Goal: Navigation & Orientation: Find specific page/section

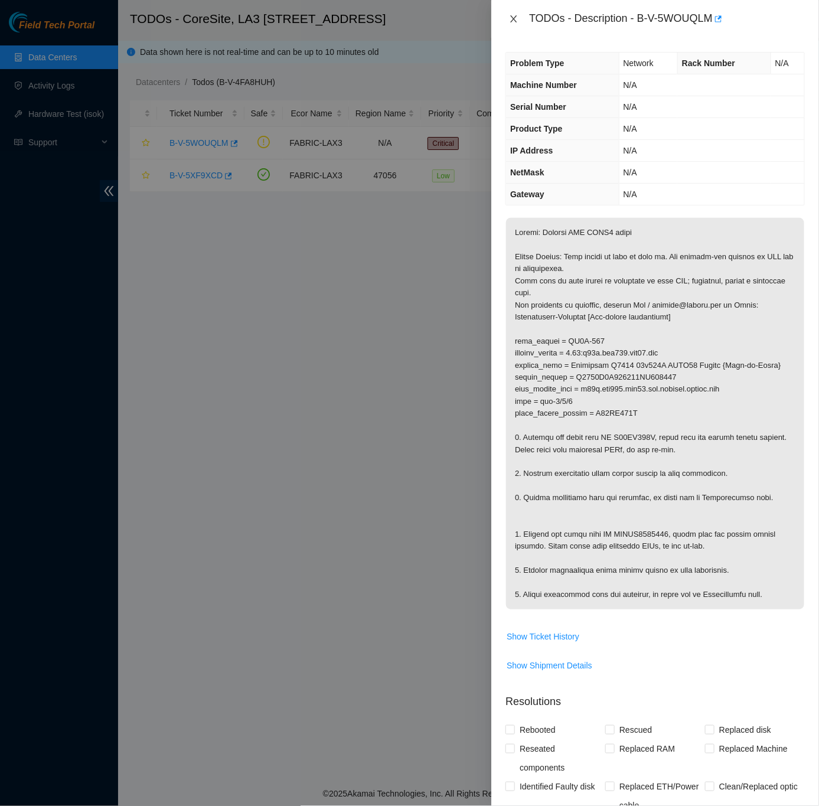
click at [512, 16] on icon "close" at bounding box center [513, 18] width 9 height 9
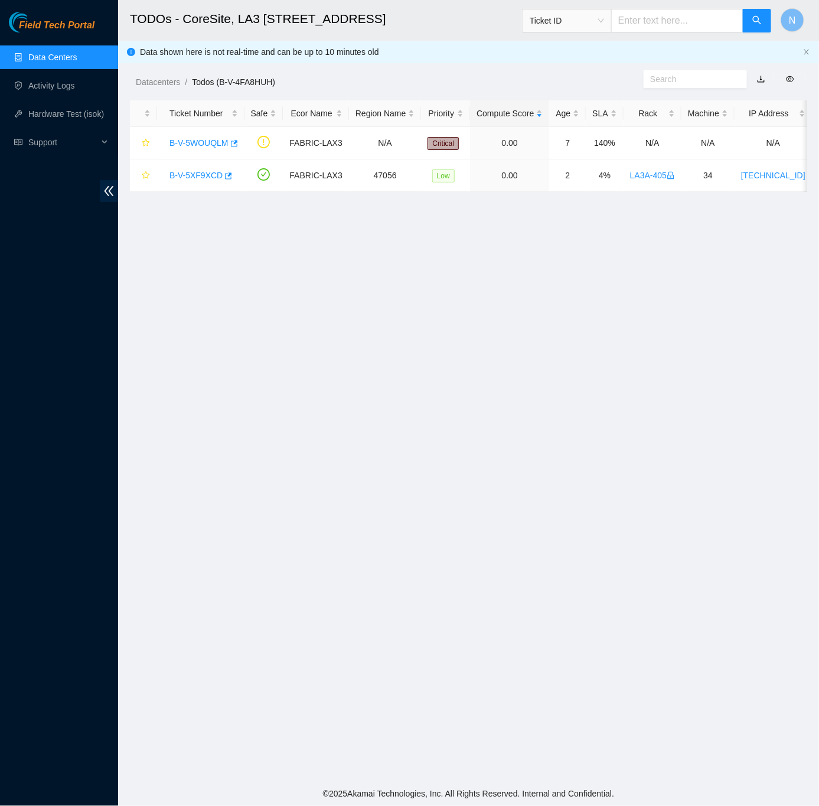
click at [62, 54] on link "Data Centers" at bounding box center [52, 57] width 48 height 9
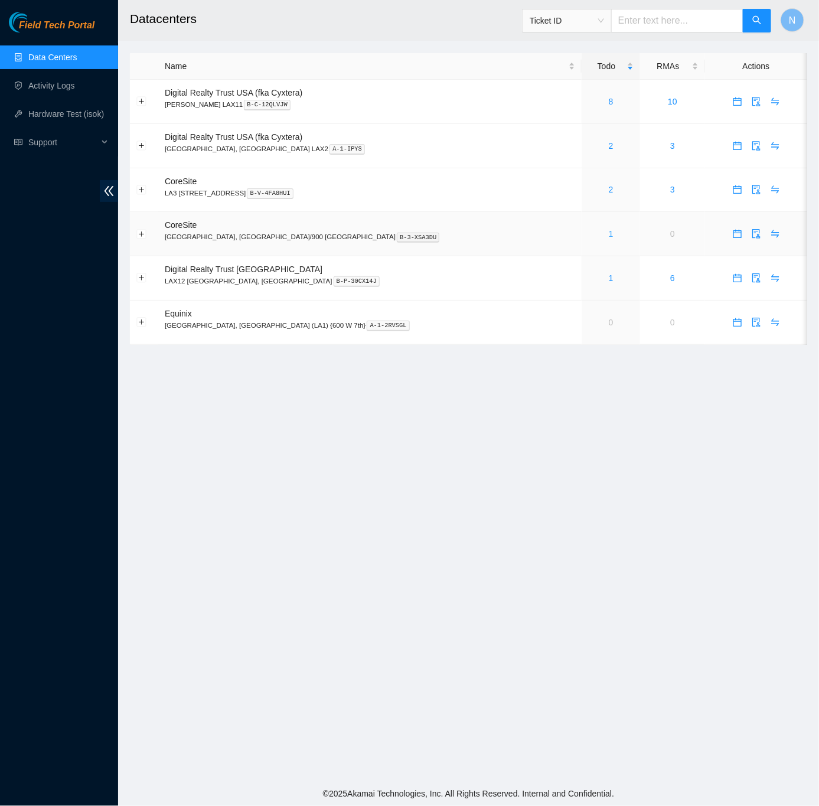
click at [608, 237] on link "1" at bounding box center [610, 233] width 5 height 9
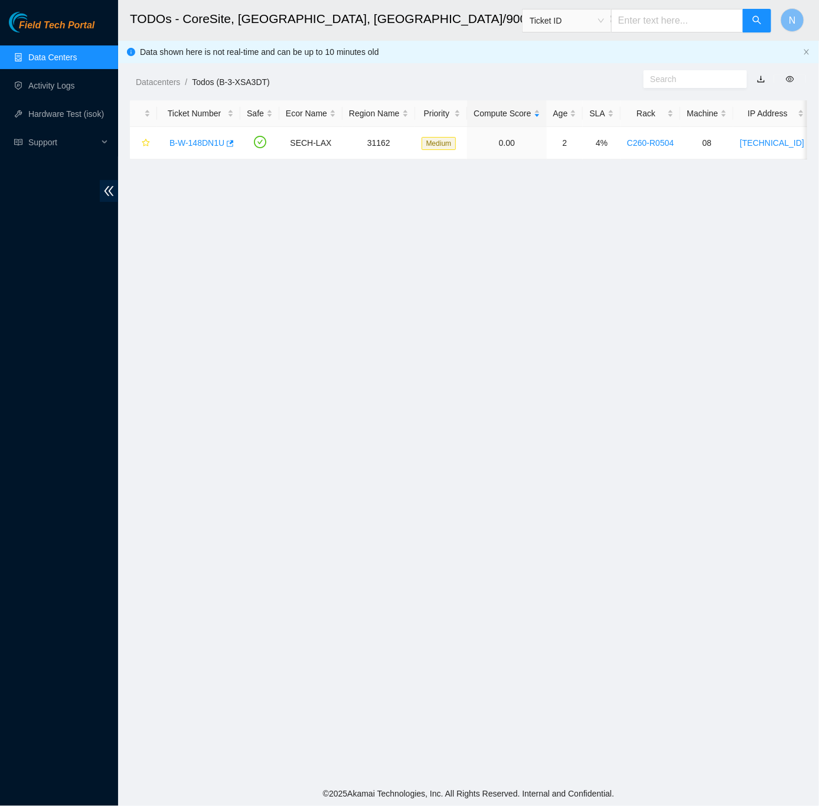
click at [61, 53] on link "Data Centers" at bounding box center [52, 57] width 48 height 9
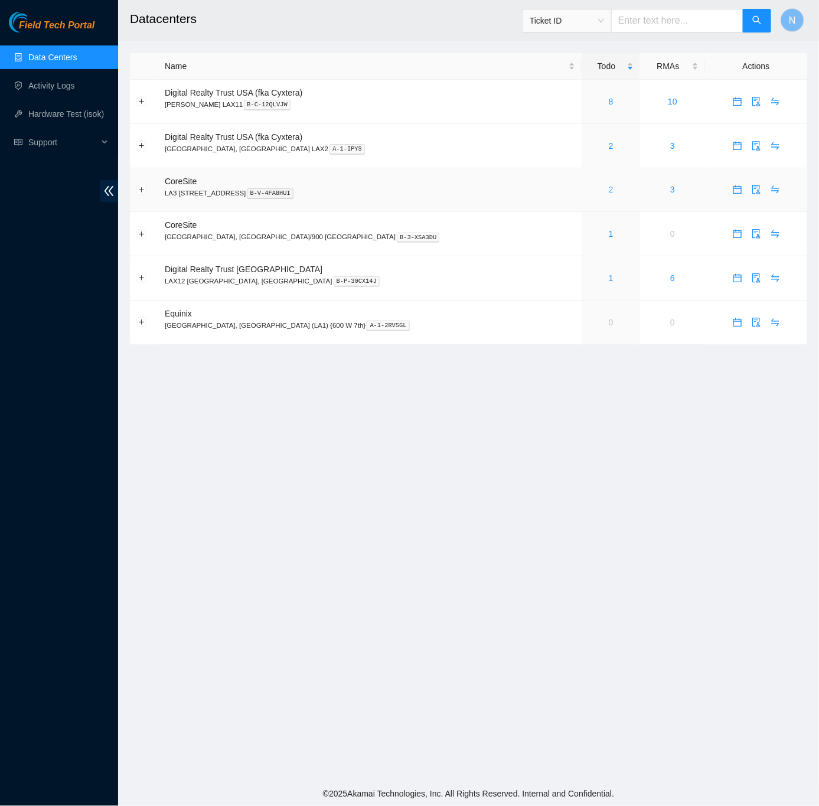
click at [608, 189] on link "2" at bounding box center [610, 189] width 5 height 9
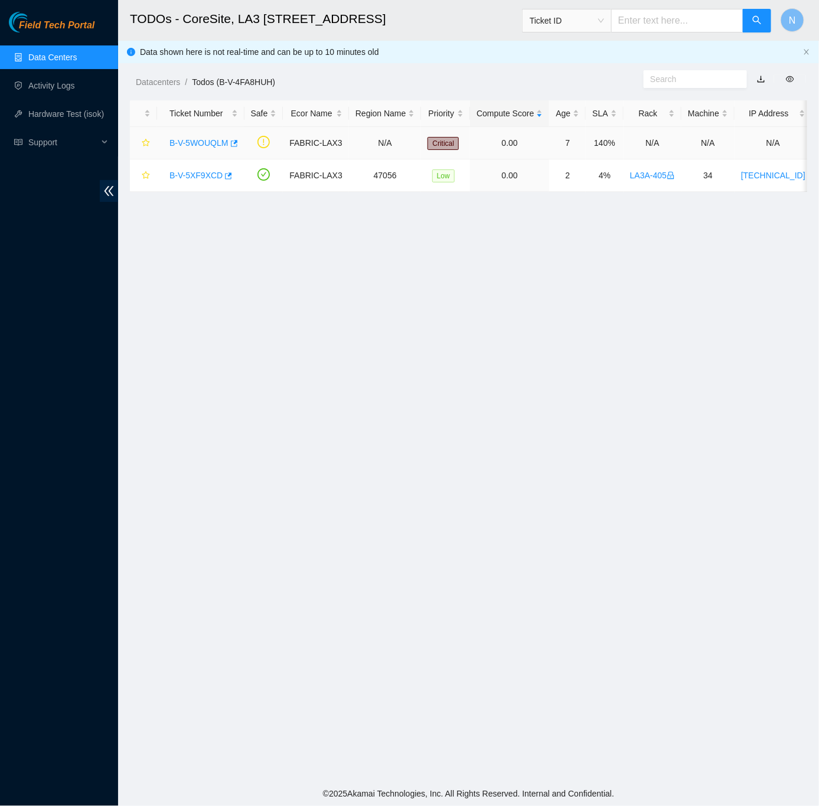
click at [217, 138] on link "B-V-5WOUQLM" at bounding box center [198, 142] width 59 height 9
